Goal: Use online tool/utility: Utilize a website feature to perform a specific function

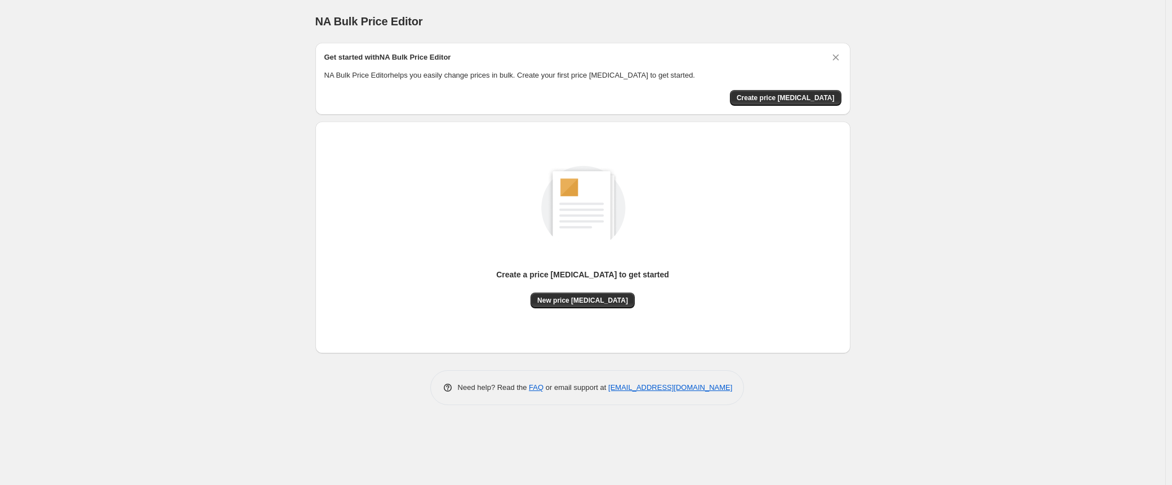
click at [120, 193] on div "NA Bulk Price Editor. This page is ready NA Bulk Price Editor Get started with …" at bounding box center [582, 242] width 1165 height 485
